Goal: Navigation & Orientation: Find specific page/section

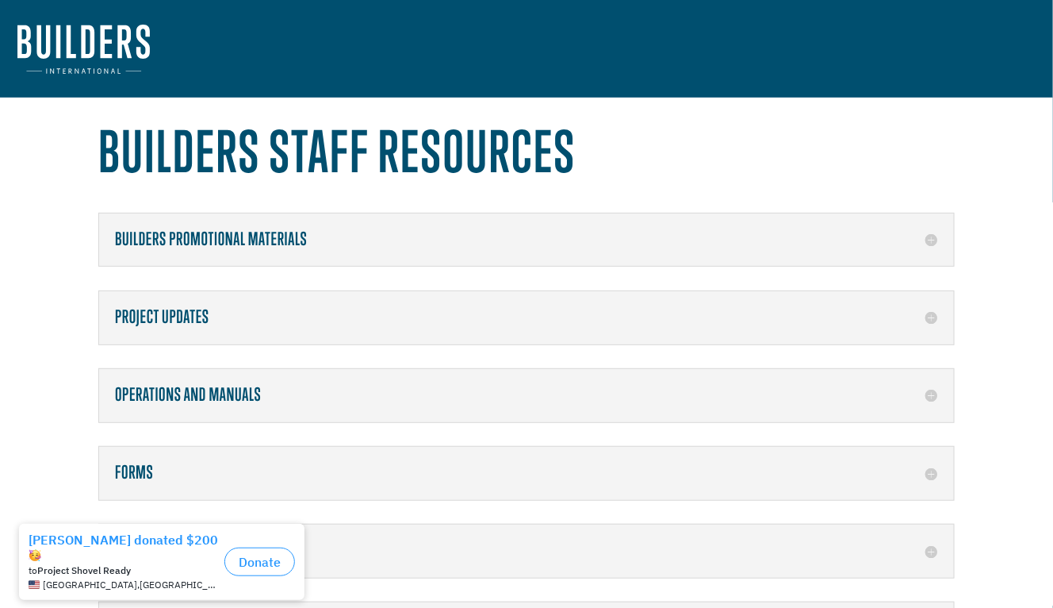
click at [281, 466] on h5 "Forms" at bounding box center [526, 472] width 823 height 21
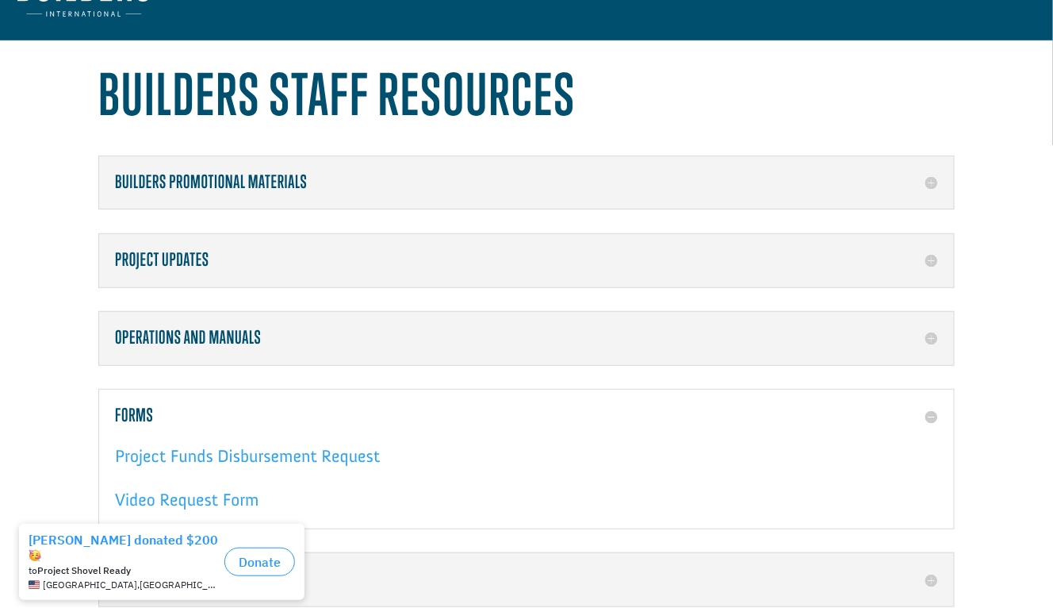
scroll to position [79, 0]
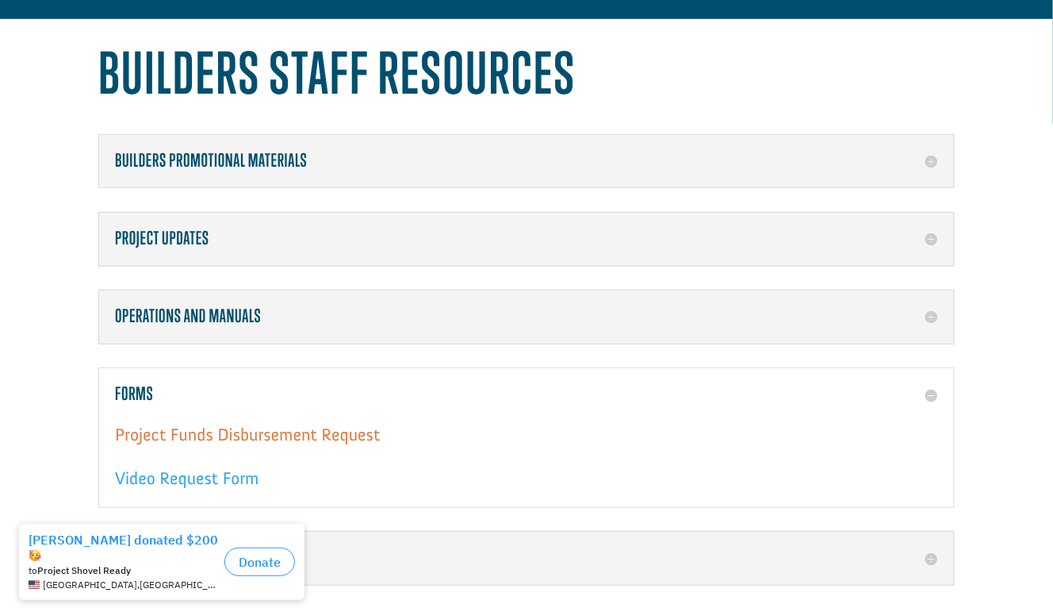
click at [294, 435] on link "Project Funds Disbursement Request" at bounding box center [247, 438] width 265 height 29
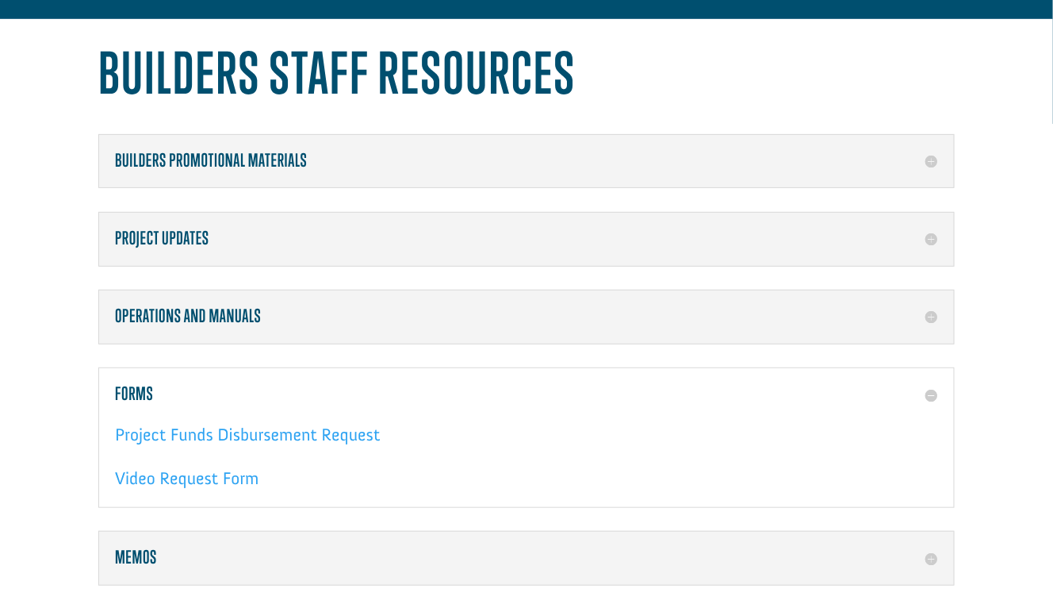
scroll to position [0, 0]
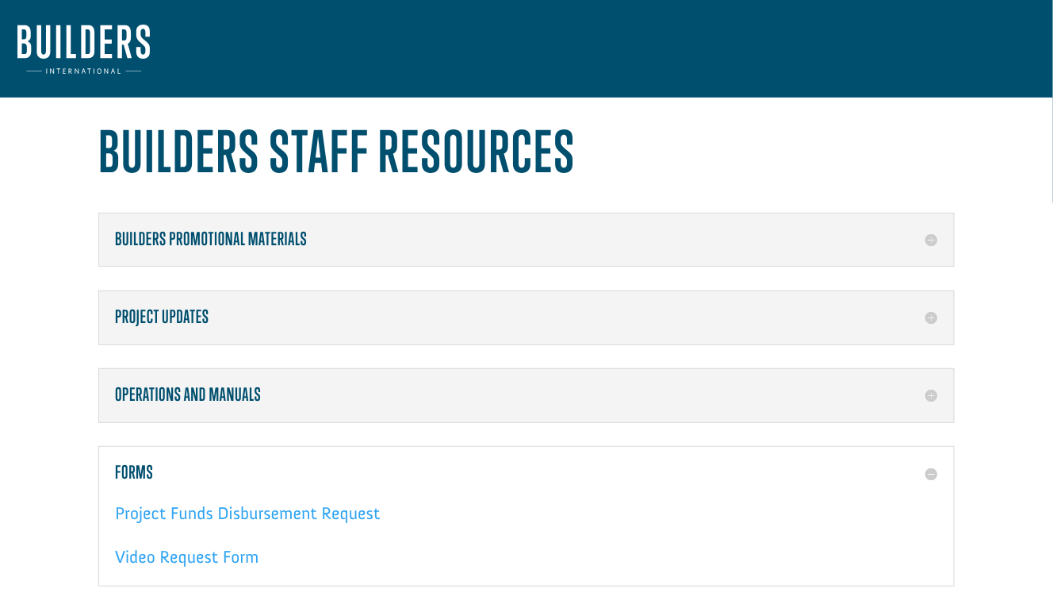
click at [77, 46] on img at bounding box center [83, 49] width 132 height 49
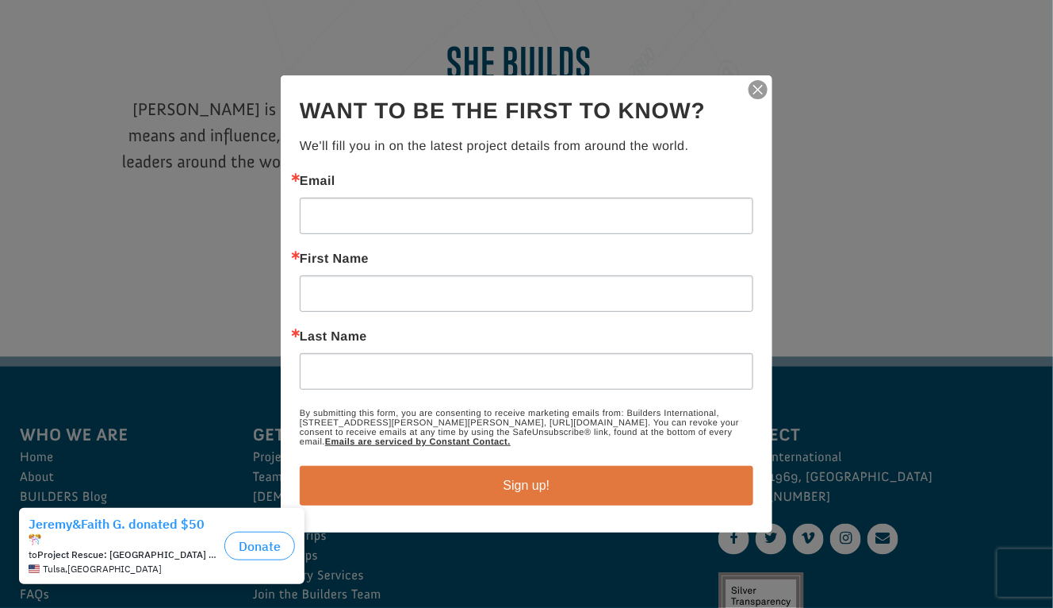
scroll to position [2300, 0]
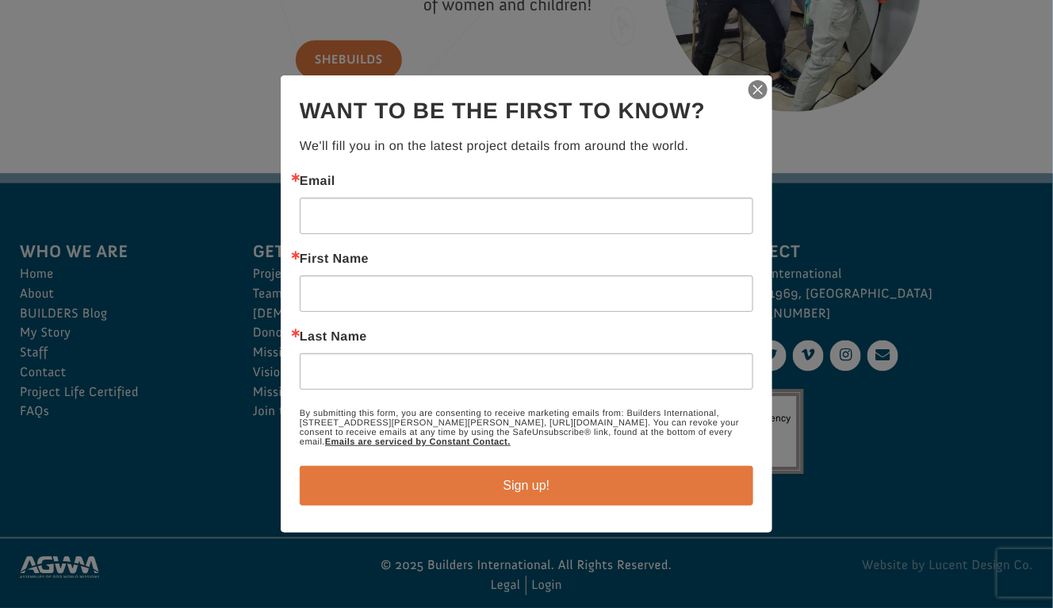
click at [757, 86] on img "button" at bounding box center [758, 90] width 22 height 22
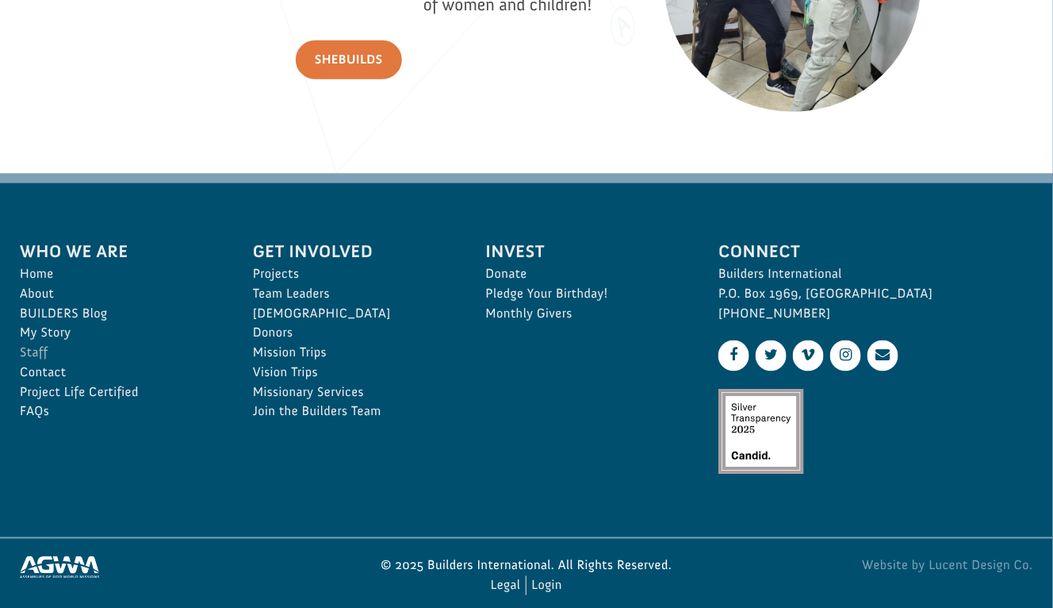
click at [42, 358] on link "Staff" at bounding box center [119, 353] width 198 height 20
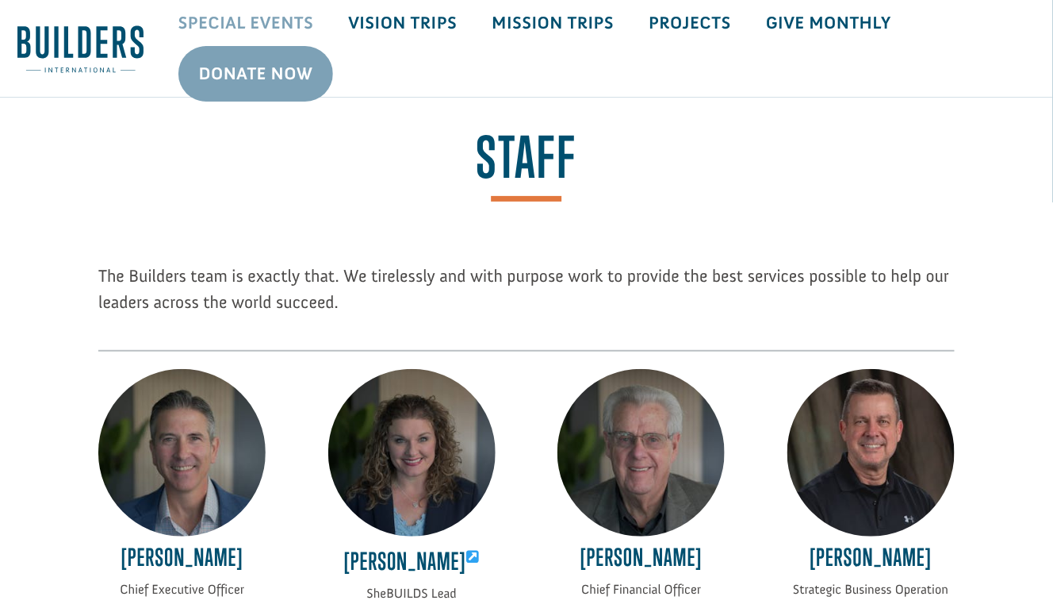
click at [284, 23] on link "Special Events" at bounding box center [246, 23] width 171 height 46
